Goal: Information Seeking & Learning: Learn about a topic

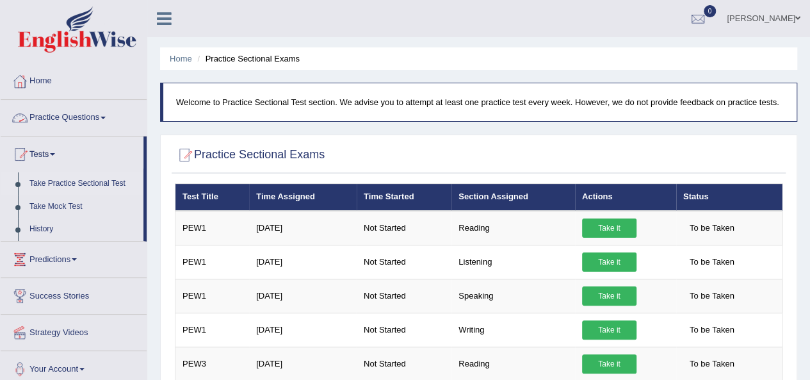
click at [76, 116] on link "Practice Questions" at bounding box center [74, 116] width 146 height 32
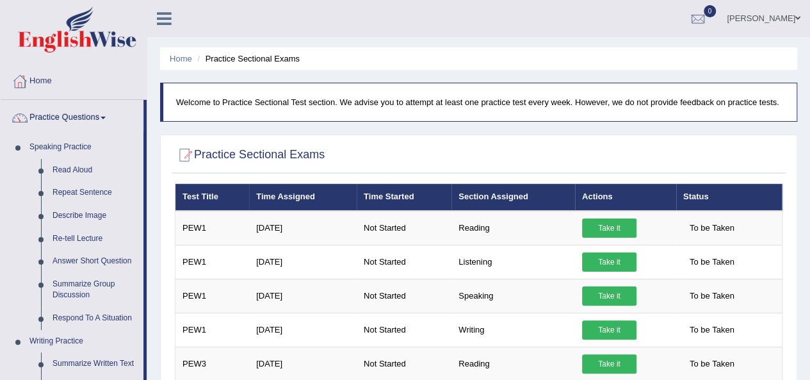
click at [76, 116] on link "Practice Questions" at bounding box center [72, 116] width 143 height 32
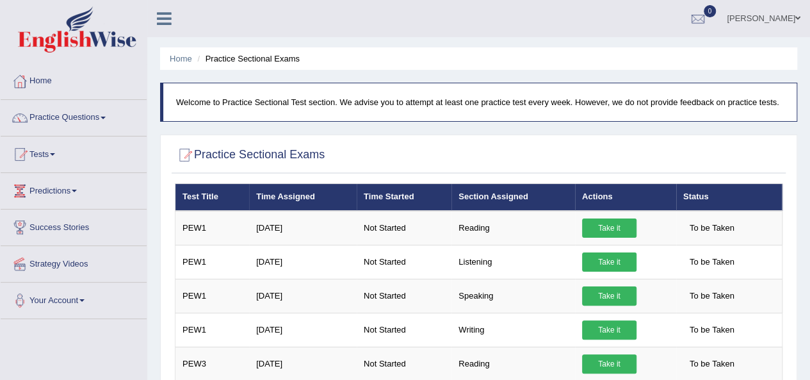
click at [76, 116] on link "Practice Questions" at bounding box center [74, 116] width 146 height 32
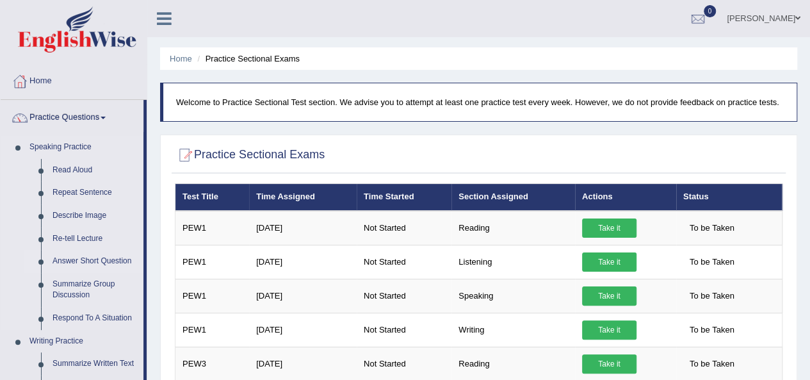
click at [83, 257] on link "Answer Short Question" at bounding box center [95, 261] width 97 height 23
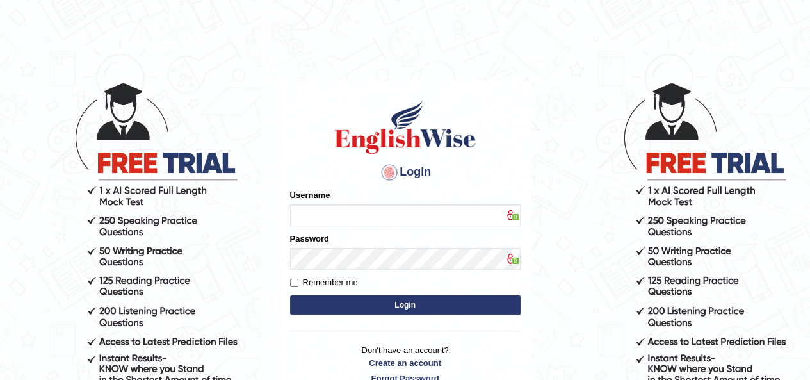
type input "IBJAJI"
click at [380, 309] on button "Login" at bounding box center [405, 304] width 230 height 19
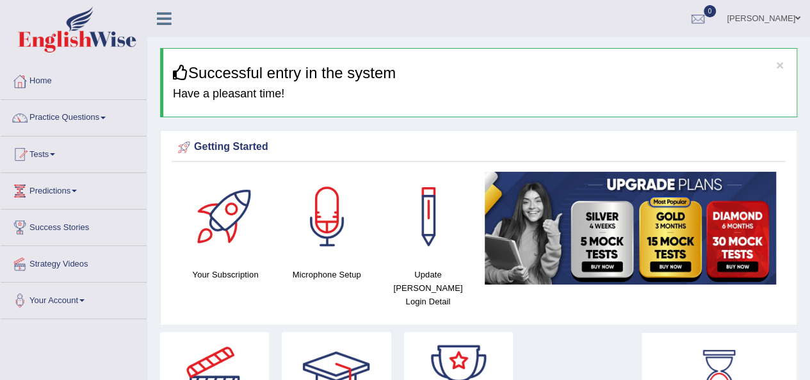
click at [58, 115] on link "Practice Questions" at bounding box center [74, 116] width 146 height 32
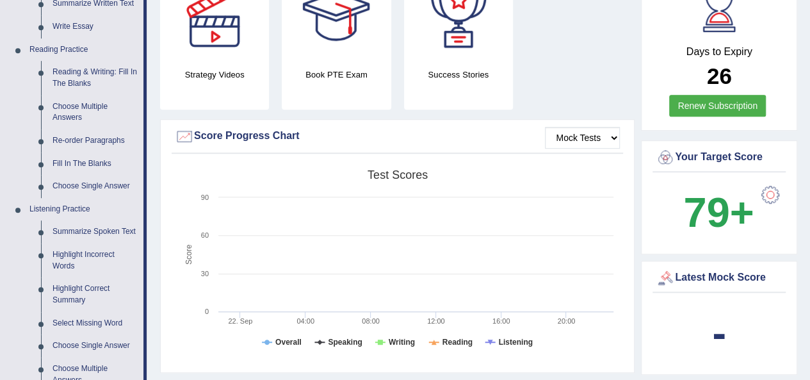
scroll to position [359, 0]
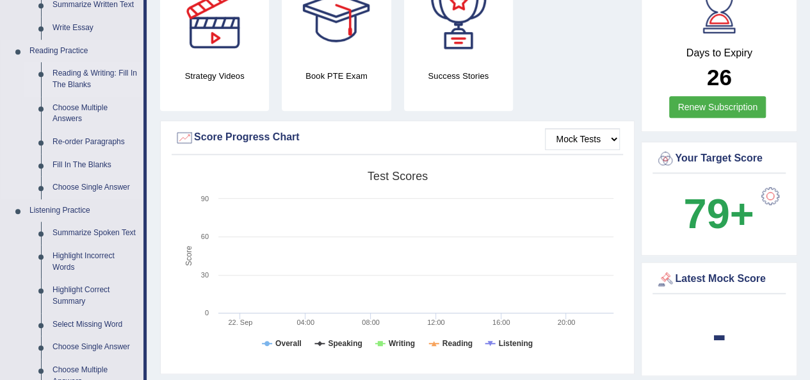
click at [73, 75] on link "Reading & Writing: Fill In The Blanks" at bounding box center [95, 79] width 97 height 34
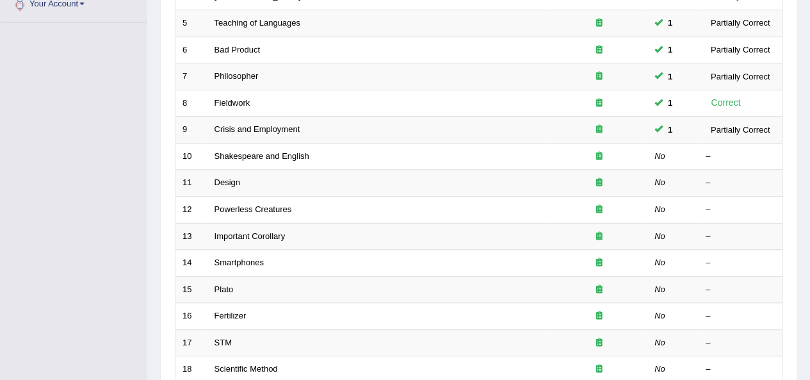
scroll to position [307, 0]
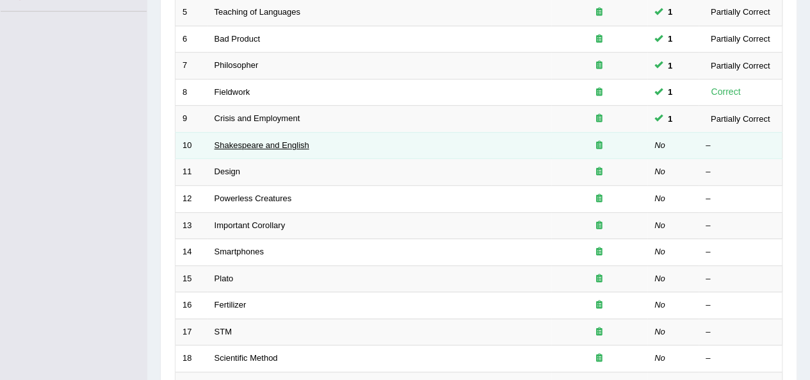
click at [288, 144] on link "Shakespeare and English" at bounding box center [261, 145] width 95 height 10
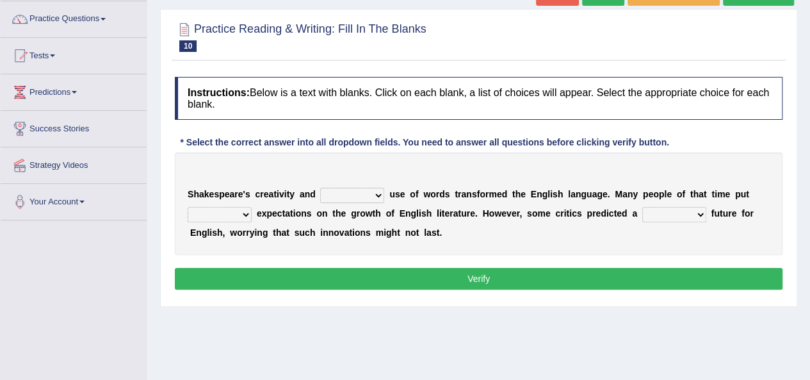
scroll to position [102, 0]
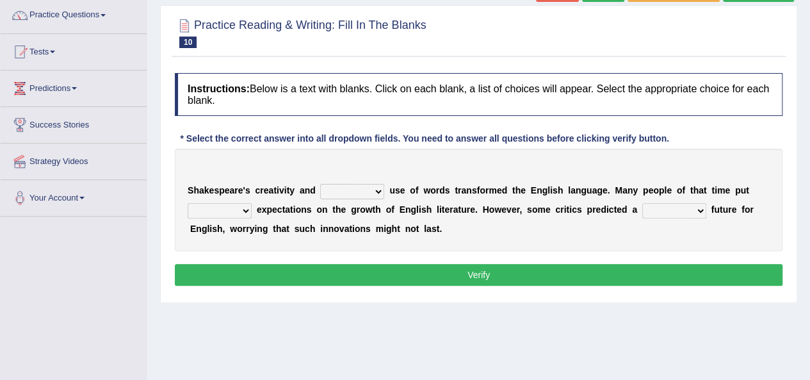
click at [380, 191] on select "idealized intensive fancied inventive" at bounding box center [352, 191] width 64 height 15
select select "inventive"
click at [320, 184] on select "idealized intensive fancied inventive" at bounding box center [352, 191] width 64 height 15
click at [243, 212] on select "wide much high more" at bounding box center [220, 210] width 64 height 15
select select "high"
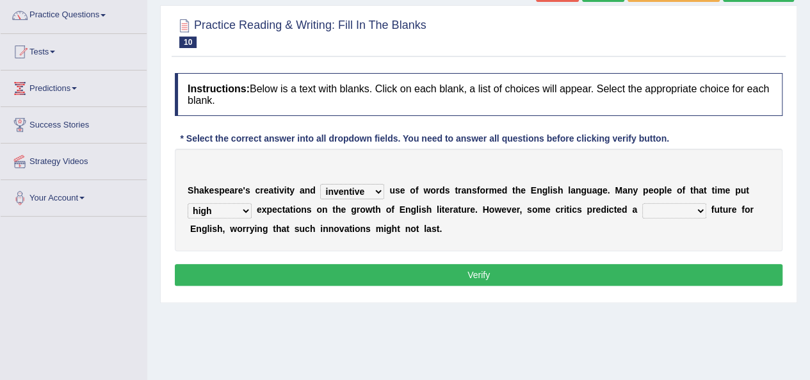
click at [188, 203] on select "wide much high more" at bounding box center [220, 210] width 64 height 15
click at [700, 214] on select "monetary promising irresistible daunting" at bounding box center [674, 210] width 64 height 15
select select "daunting"
click at [642, 203] on select "monetary promising irresistible daunting" at bounding box center [674, 210] width 64 height 15
click at [658, 269] on button "Verify" at bounding box center [479, 275] width 608 height 22
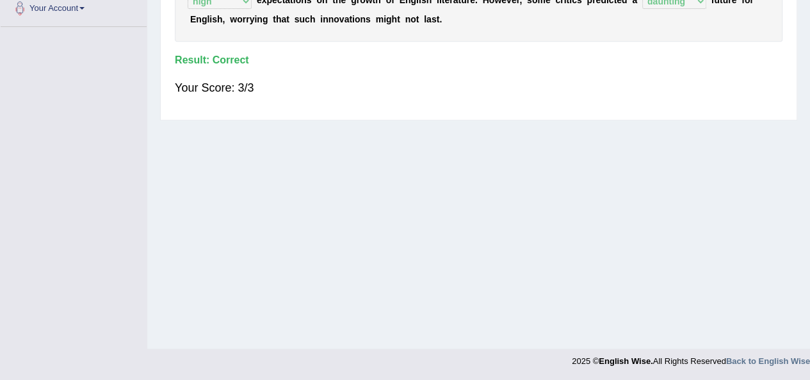
scroll to position [0, 0]
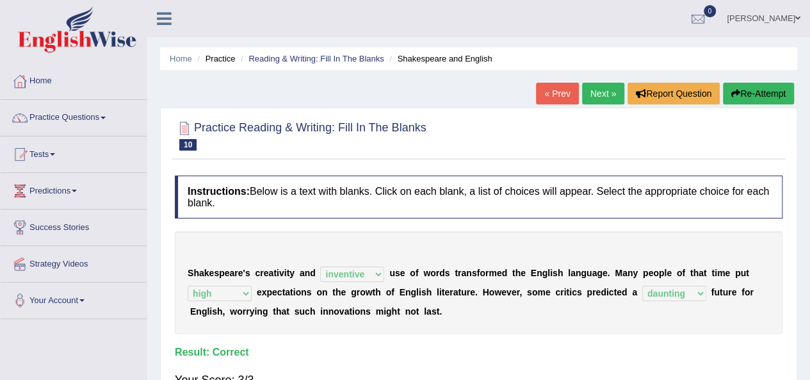
click at [591, 95] on link "Next »" at bounding box center [603, 94] width 42 height 22
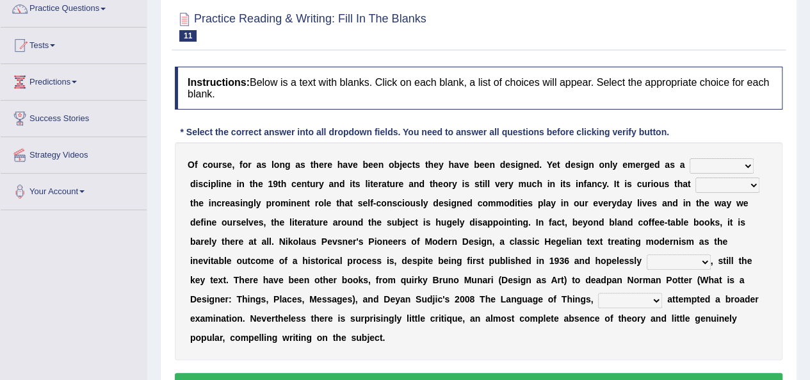
scroll to position [128, 0]
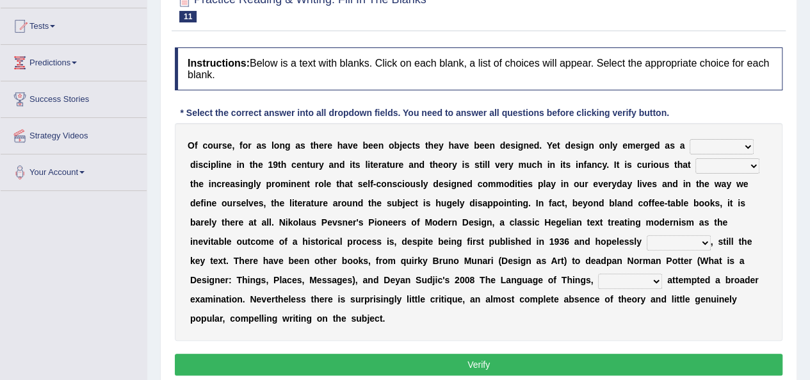
click at [749, 145] on select "bilateral ubiquitous foremost dedicated" at bounding box center [722, 146] width 64 height 15
select select "ubiquitous"
click at [690, 139] on select "bilateral ubiquitous foremost dedicated" at bounding box center [722, 146] width 64 height 15
click at [745, 163] on select "since despite within through" at bounding box center [727, 165] width 64 height 15
select select "despite"
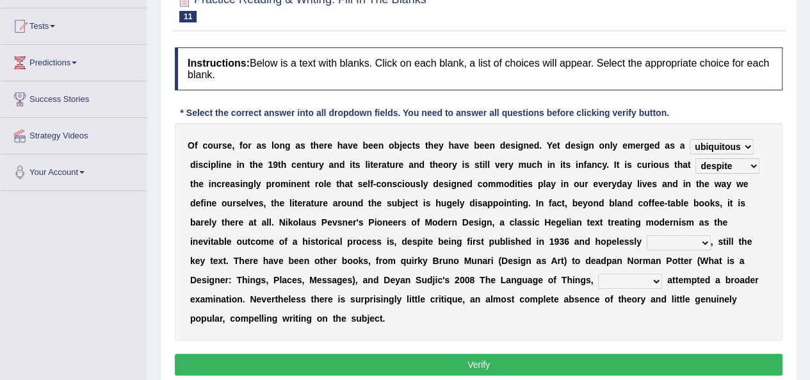
click at [695, 158] on select "since despite within through" at bounding box center [727, 165] width 64 height 15
click at [703, 241] on select "dates dating date dated" at bounding box center [679, 242] width 64 height 15
select select "dating"
click at [647, 235] on select "dates dating date dated" at bounding box center [679, 242] width 64 height 15
click at [654, 282] on select "which then however as" at bounding box center [630, 280] width 64 height 15
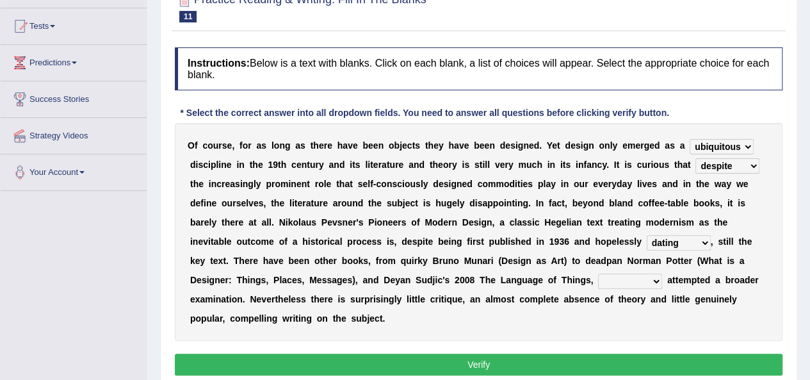
select select "however"
click at [598, 273] on select "which then however as" at bounding box center [630, 280] width 64 height 15
click at [626, 363] on button "Verify" at bounding box center [479, 364] width 608 height 22
